Goal: Task Accomplishment & Management: Use online tool/utility

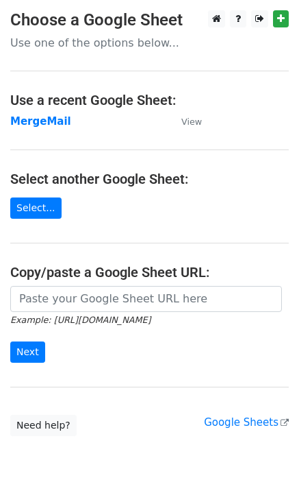
click at [53, 128] on td "MergeMail" at bounding box center [89, 122] width 158 height 16
click at [56, 123] on strong "MergeMail" at bounding box center [40, 121] width 61 height 12
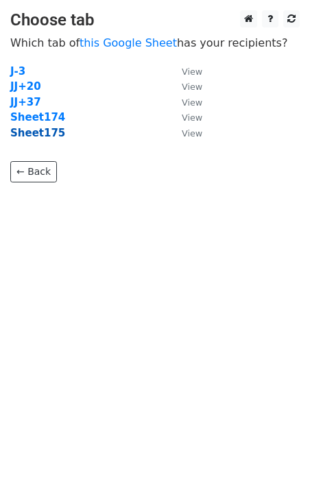
click at [39, 135] on strong "Sheet175" at bounding box center [37, 133] width 55 height 12
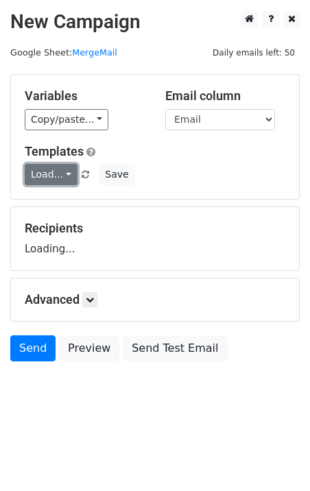
click at [42, 171] on link "Load..." at bounding box center [51, 174] width 53 height 21
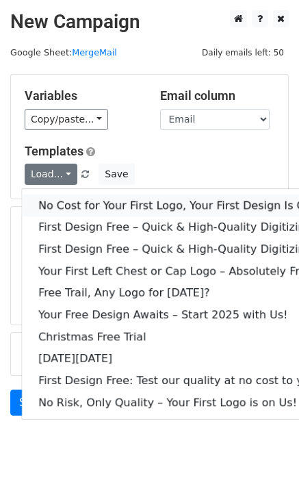
click at [71, 203] on link "No Cost for Your First Logo, Your First Design Is On Us!" at bounding box center [186, 206] width 329 height 22
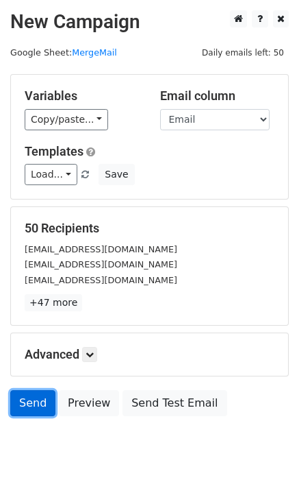
click at [32, 406] on link "Send" at bounding box center [32, 403] width 45 height 26
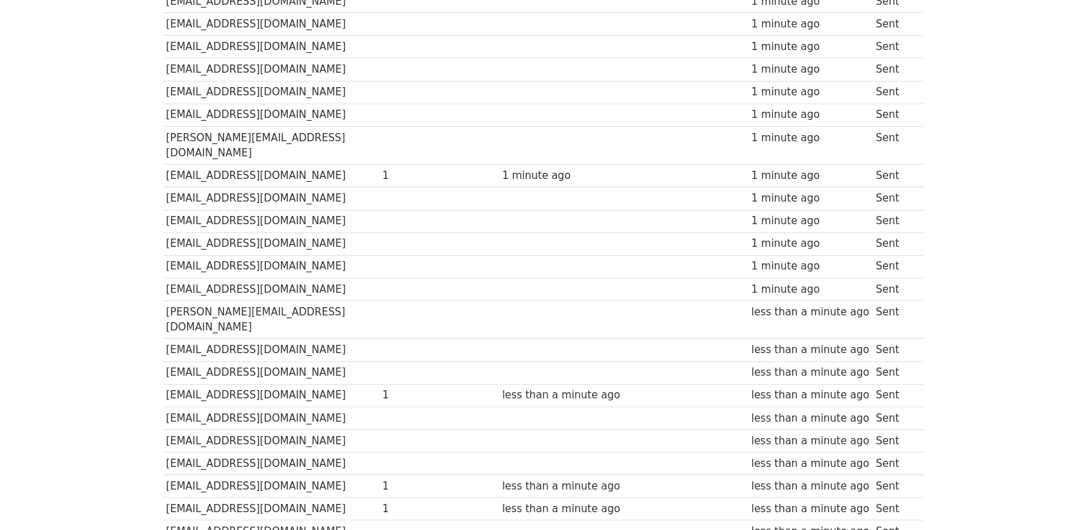
scroll to position [954, 0]
